Goal: Find specific page/section: Find specific page/section

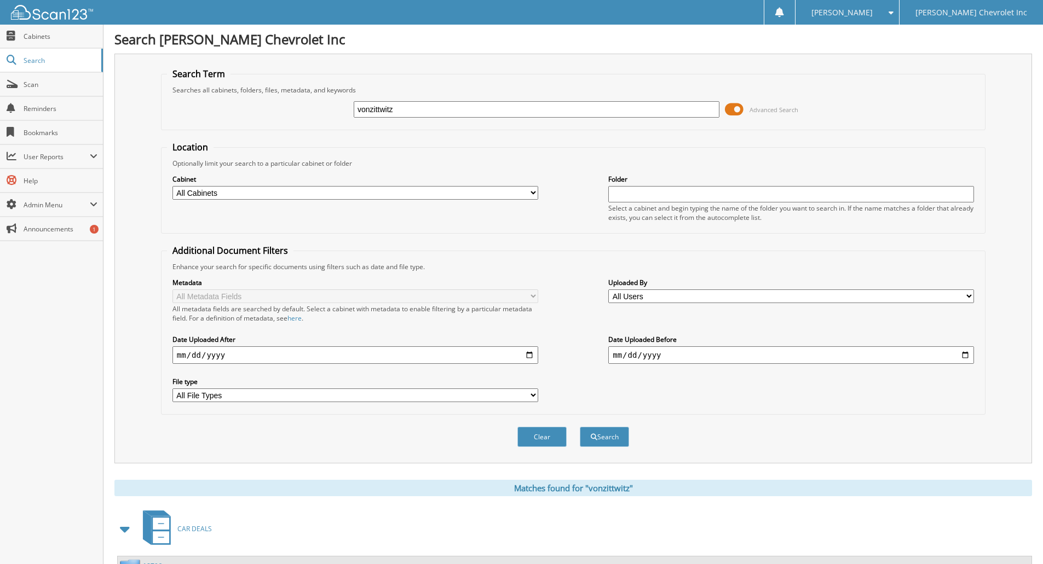
drag, startPoint x: 373, startPoint y: 114, endPoint x: 332, endPoint y: 111, distance: 41.1
click at [333, 111] on div "vonzittwitz Advanced Search" at bounding box center [573, 110] width 812 height 30
type input "[PERSON_NAME]"
click at [580, 427] on button "Search" at bounding box center [604, 437] width 49 height 20
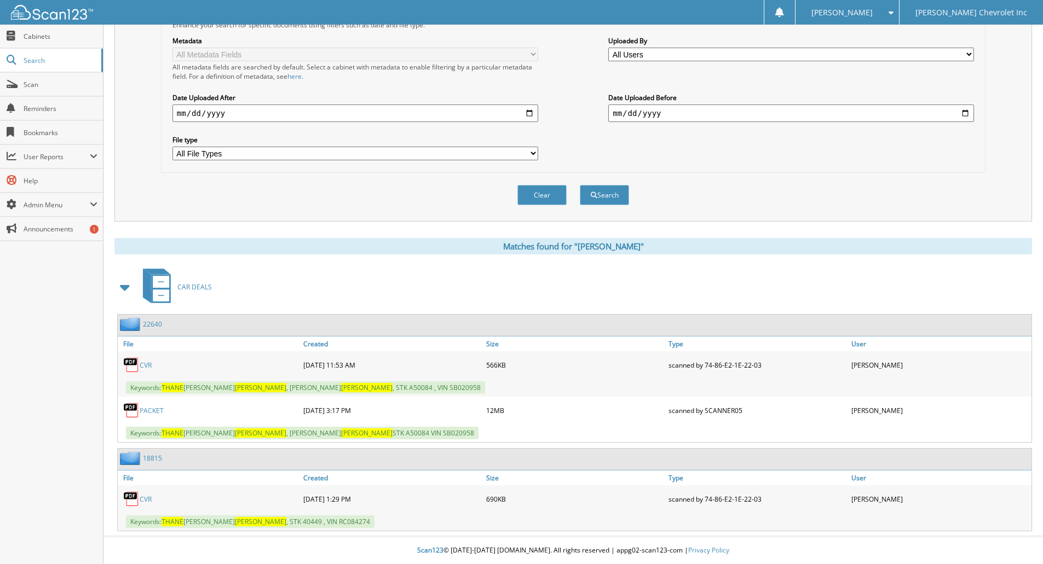
scroll to position [242, 0]
click at [158, 411] on link "PACKET" at bounding box center [152, 410] width 24 height 9
